Goal: Task Accomplishment & Management: Manage account settings

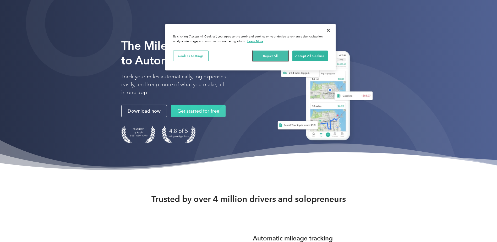
click at [279, 54] on button "Reject All" at bounding box center [270, 56] width 35 height 11
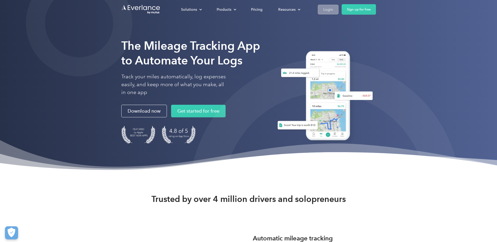
click at [327, 10] on div "Login" at bounding box center [328, 9] width 10 height 7
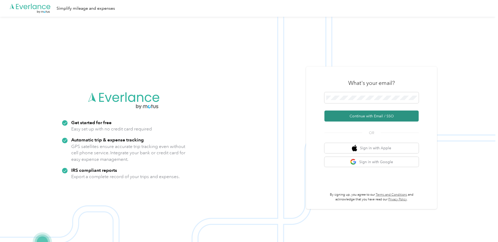
click at [375, 118] on button "Continue with Email / SSO" at bounding box center [372, 116] width 94 height 11
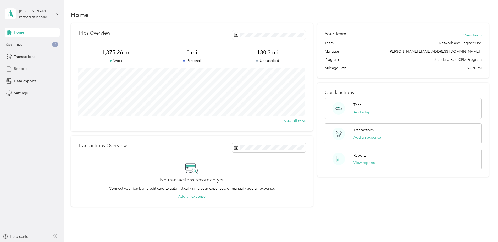
click at [21, 69] on span "Reports" at bounding box center [20, 69] width 13 height 6
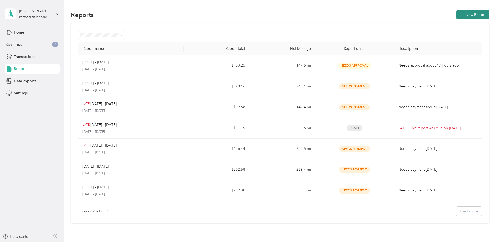
click at [475, 16] on button "New Report" at bounding box center [473, 14] width 33 height 9
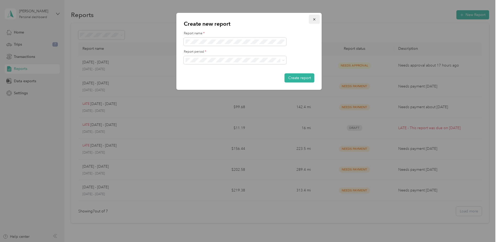
click at [314, 19] on icon "button" at bounding box center [315, 20] width 4 height 4
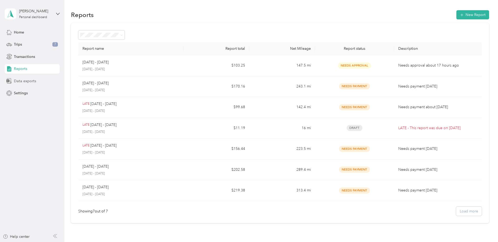
click at [26, 83] on span "Data exports" at bounding box center [25, 81] width 22 height 6
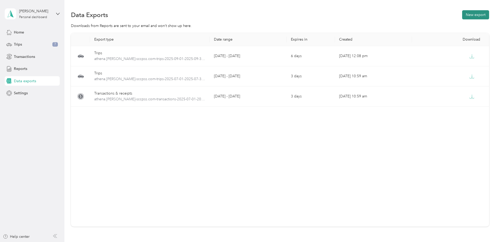
click at [475, 16] on button "New export" at bounding box center [475, 14] width 27 height 9
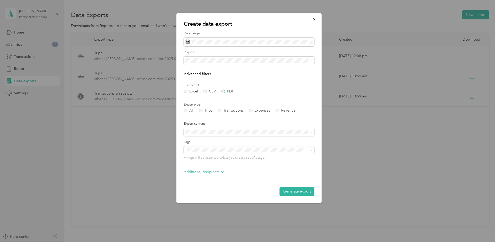
click at [224, 91] on label "PDF" at bounding box center [228, 92] width 13 height 4
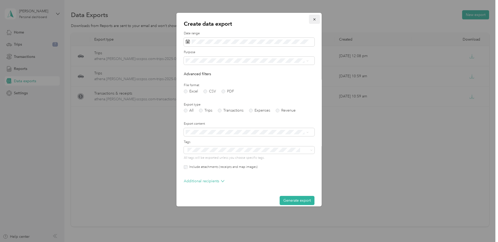
click at [313, 20] on icon "button" at bounding box center [314, 19] width 2 height 2
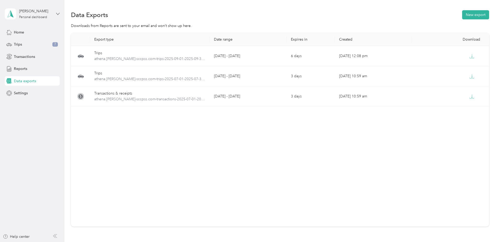
click at [58, 13] on icon at bounding box center [58, 14] width 4 height 4
click at [18, 47] on div "You’re signed in as athena.northway@sccpss.com Log out" at bounding box center [75, 34] width 140 height 30
click at [59, 14] on icon at bounding box center [58, 14] width 4 height 4
click at [14, 43] on icon at bounding box center [11, 42] width 5 height 5
